Goal: Task Accomplishment & Management: Complete application form

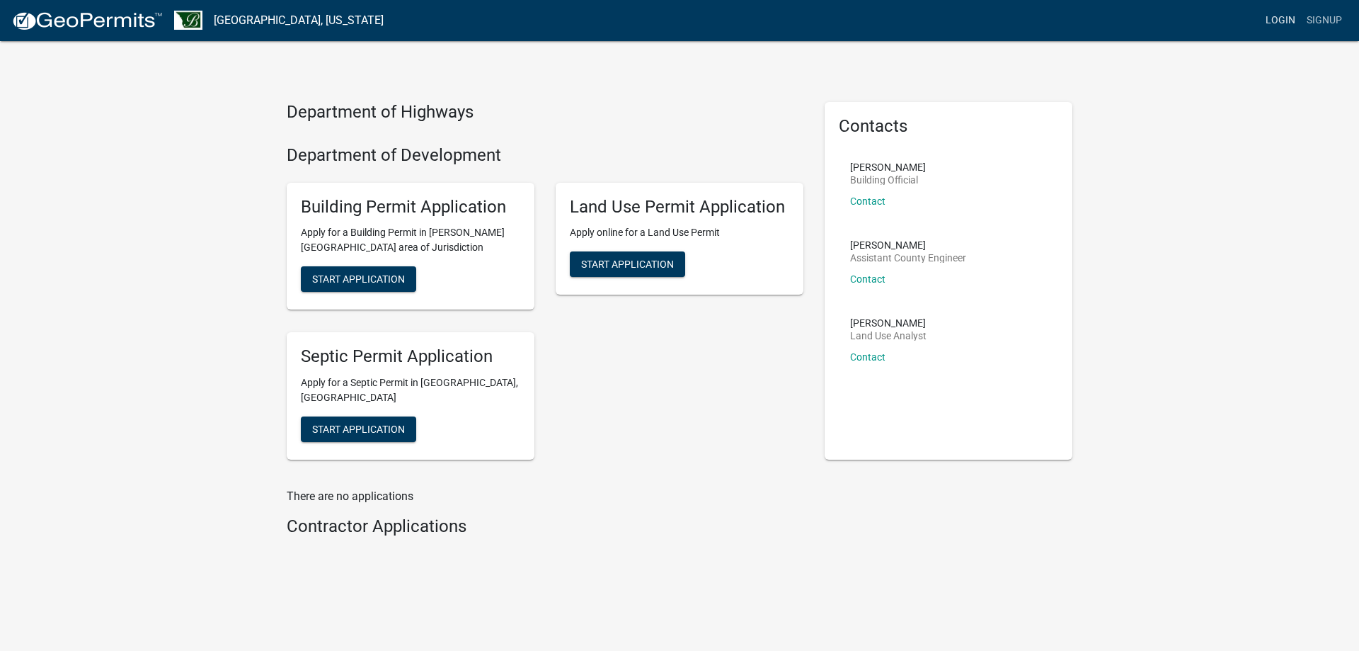
click at [1287, 21] on link "Login" at bounding box center [1280, 20] width 41 height 27
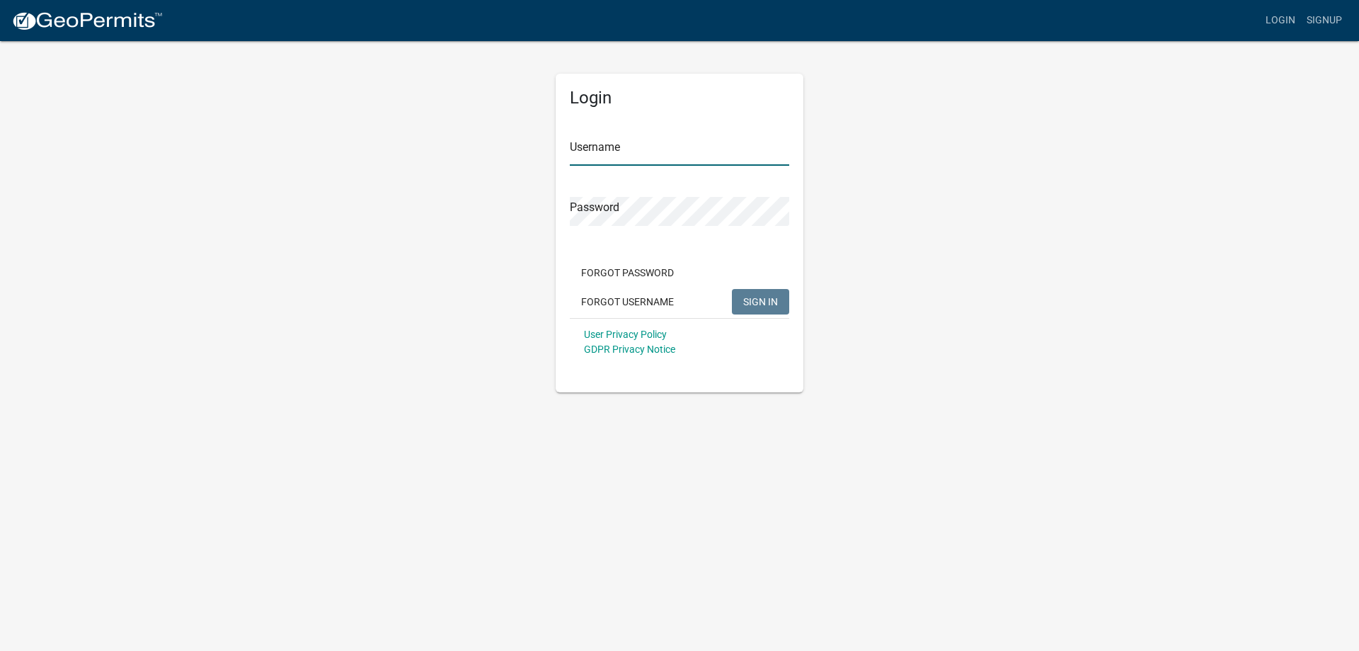
type input "RyanK"
drag, startPoint x: 774, startPoint y: 289, endPoint x: 775, endPoint y: 299, distance: 10.7
click at [774, 292] on div "Forgot Password Forgot Username SIGN IN" at bounding box center [679, 289] width 219 height 58
click at [775, 299] on span "SIGN IN" at bounding box center [760, 300] width 35 height 11
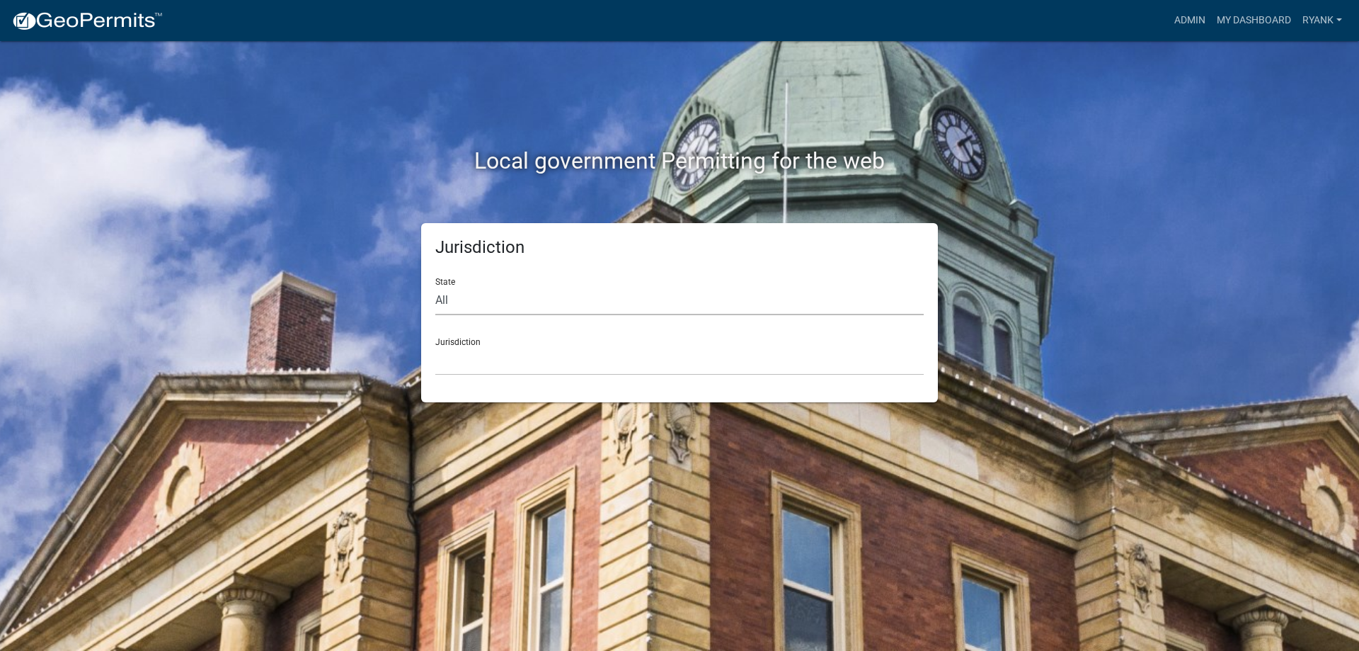
click at [594, 299] on select "All [US_STATE] [US_STATE] [US_STATE] [US_STATE] [US_STATE] [US_STATE] [US_STATE…" at bounding box center [679, 300] width 488 height 29
select select "[US_STATE]"
click at [435, 286] on select "All [US_STATE] [US_STATE] [US_STATE] [US_STATE] [US_STATE] [US_STATE] [US_STATE…" at bounding box center [679, 300] width 488 height 29
click at [508, 362] on select "[GEOGRAPHIC_DATA], [US_STATE] [GEOGRAPHIC_DATA], [US_STATE] [GEOGRAPHIC_DATA], …" at bounding box center [679, 360] width 488 height 29
click at [685, 293] on select "All [US_STATE] [US_STATE] [US_STATE] [US_STATE] [US_STATE] [US_STATE] [US_STATE…" at bounding box center [679, 300] width 488 height 29
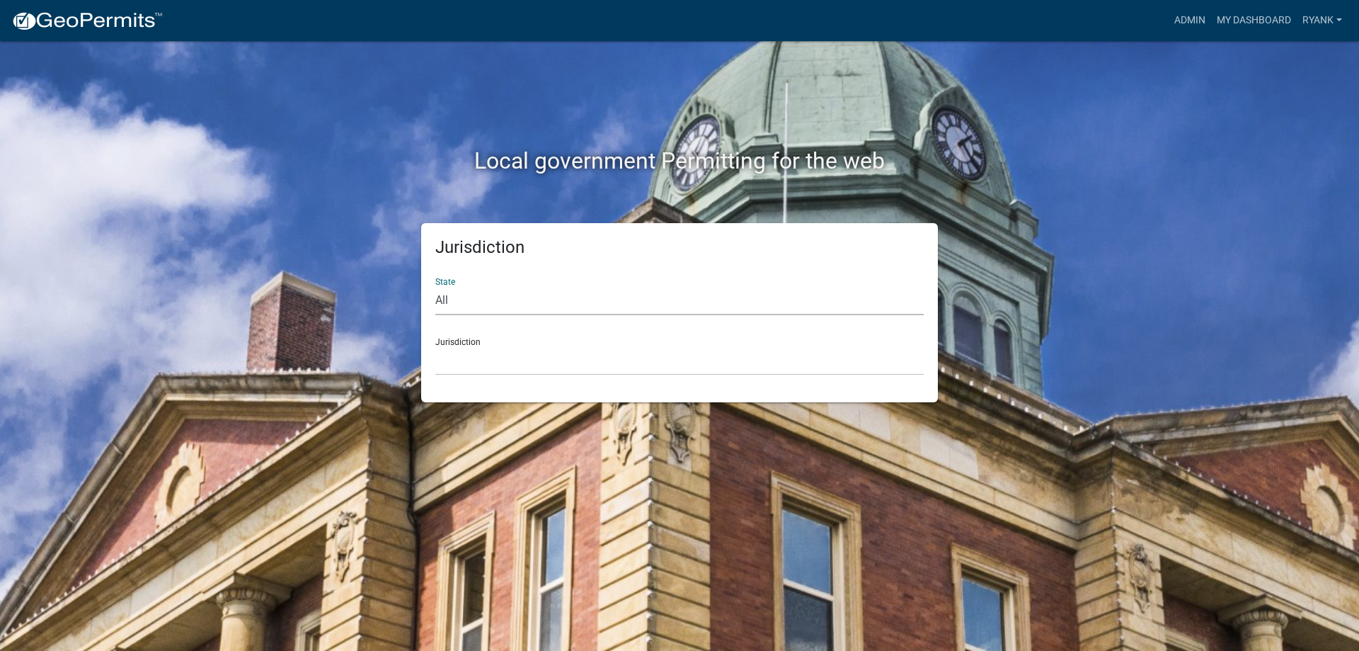
select select "[US_STATE]"
click at [435, 286] on select "All [US_STATE] [US_STATE] [US_STATE] [US_STATE] [US_STATE] [US_STATE] [US_STATE…" at bounding box center [679, 300] width 488 height 29
click at [493, 360] on select "[GEOGRAPHIC_DATA], [US_STATE] [GEOGRAPHIC_DATA], [US_STATE] [GEOGRAPHIC_DATA], …" at bounding box center [679, 360] width 488 height 29
